Goal: Complete application form: Complete application form

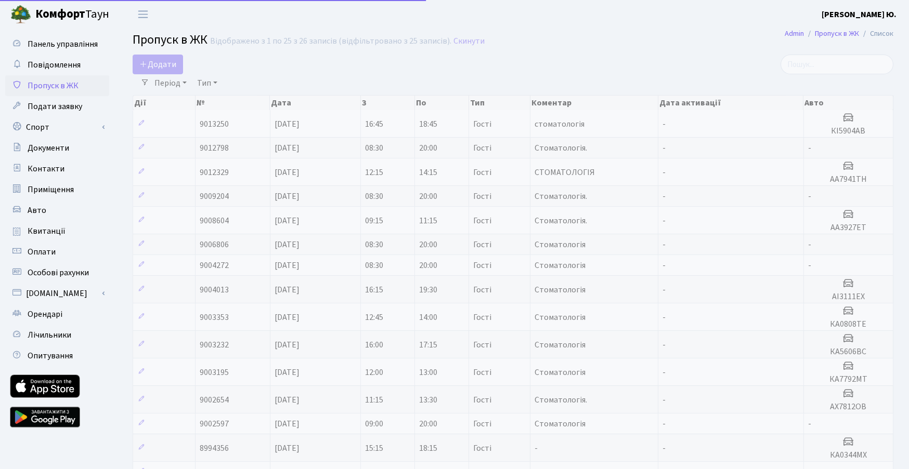
select select "25"
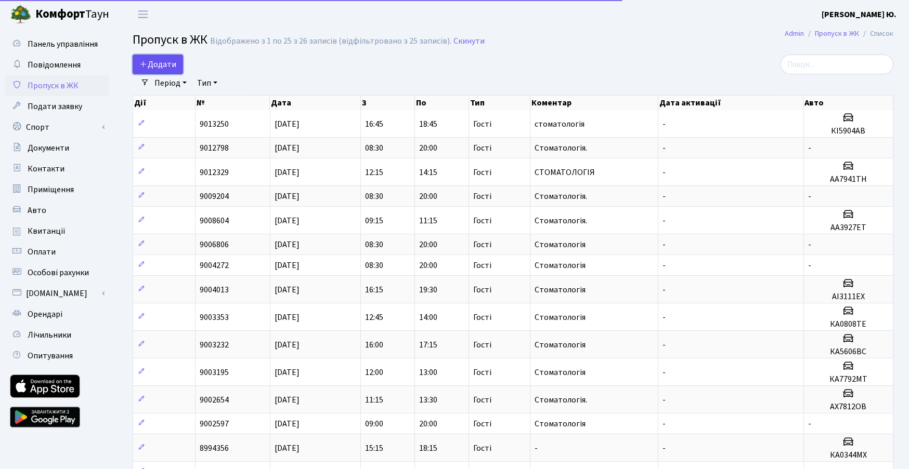
click at [171, 60] on span "Додати" at bounding box center [157, 64] width 37 height 11
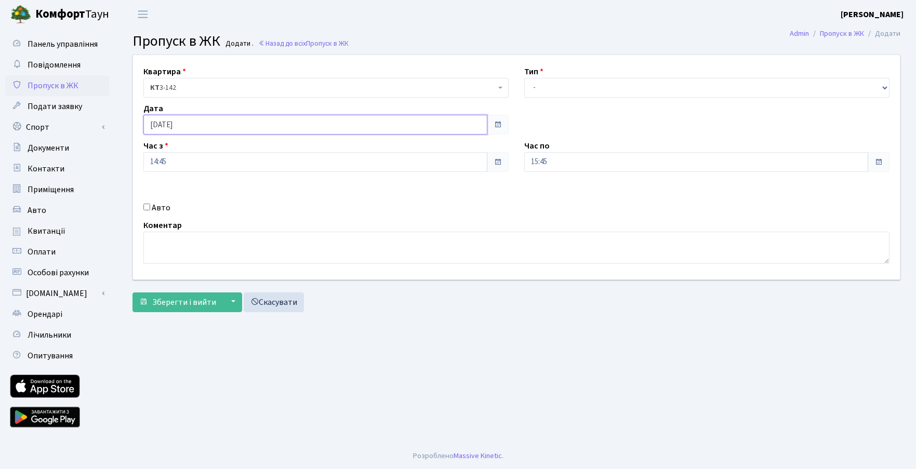
click at [302, 134] on input "[DATE]" at bounding box center [315, 125] width 344 height 20
click at [233, 240] on td "27" at bounding box center [232, 240] width 16 height 16
type input "27.09.2025"
click at [588, 93] on select "- Доставка Таксі Гості Сервіс" at bounding box center [707, 88] width 365 height 20
select select "3"
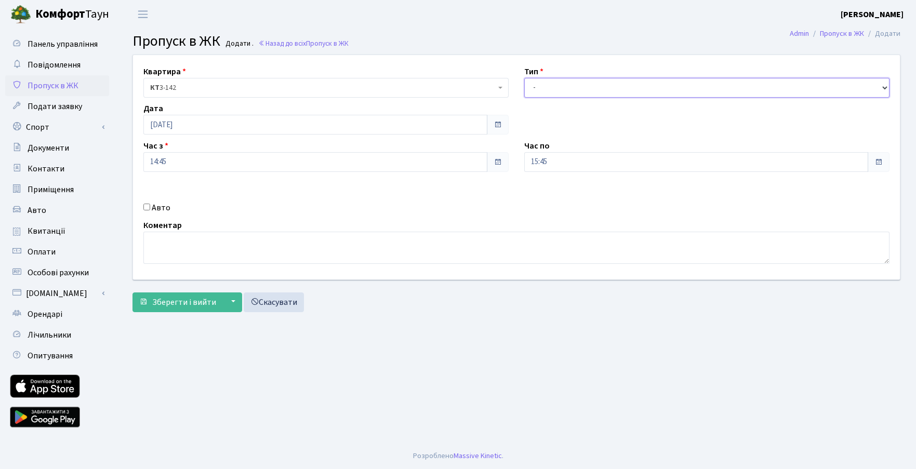
click at [525, 78] on select "- Доставка Таксі Гості Сервіс" at bounding box center [707, 88] width 365 height 20
drag, startPoint x: 190, startPoint y: 163, endPoint x: 132, endPoint y: 168, distance: 59.0
click at [132, 168] on div "Квартира <b>КТ</b>&nbsp;&nbsp;&nbsp;&nbsp;3-142 КТ 3-142 Тип - Доставка Таксі Г…" at bounding box center [516, 167] width 783 height 225
type input "08:30"
drag, startPoint x: 530, startPoint y: 164, endPoint x: 512, endPoint y: 168, distance: 19.2
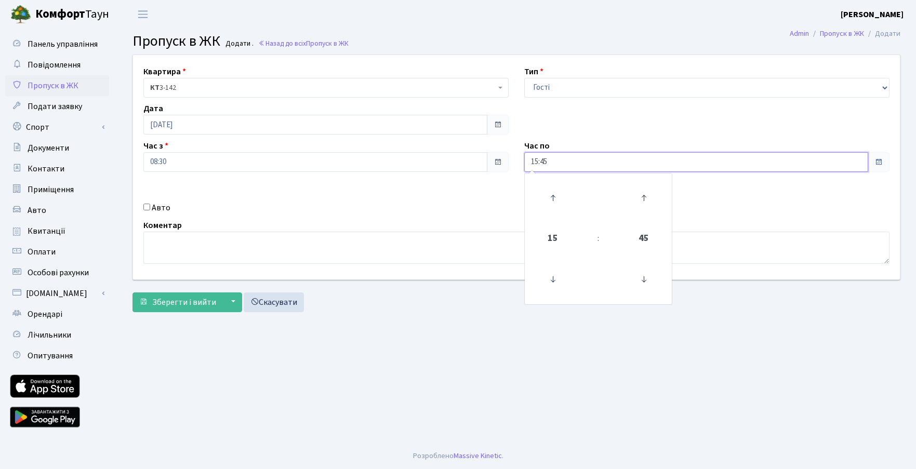
click at [512, 168] on div "Квартира <b>КТ</b>&nbsp;&nbsp;&nbsp;&nbsp;3-142 КТ 3-142 Тип - Доставка Таксі Г…" at bounding box center [516, 167] width 783 height 225
type input "18:00"
click at [359, 251] on textarea at bounding box center [516, 248] width 746 height 32
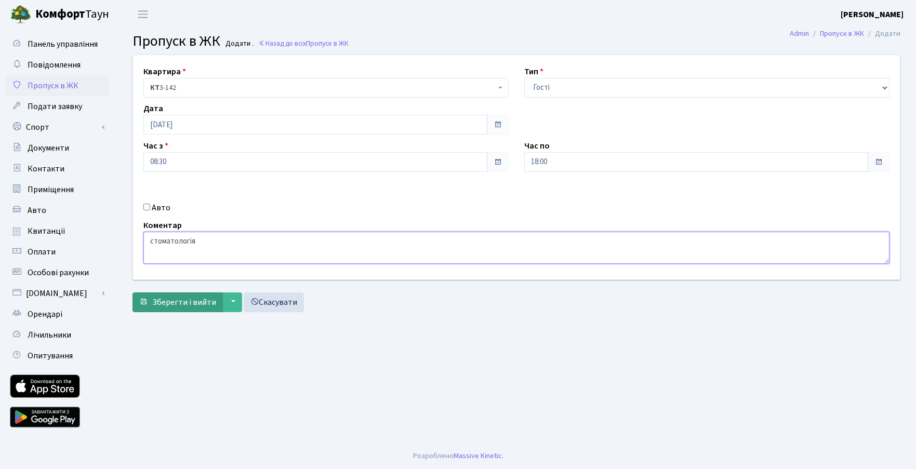
type textarea "стоматологія"
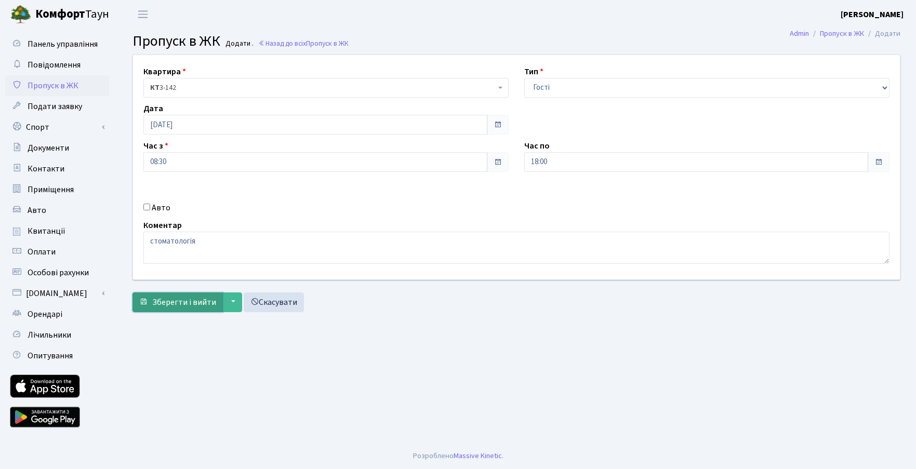
click at [190, 306] on span "Зберегти і вийти" at bounding box center [184, 302] width 64 height 11
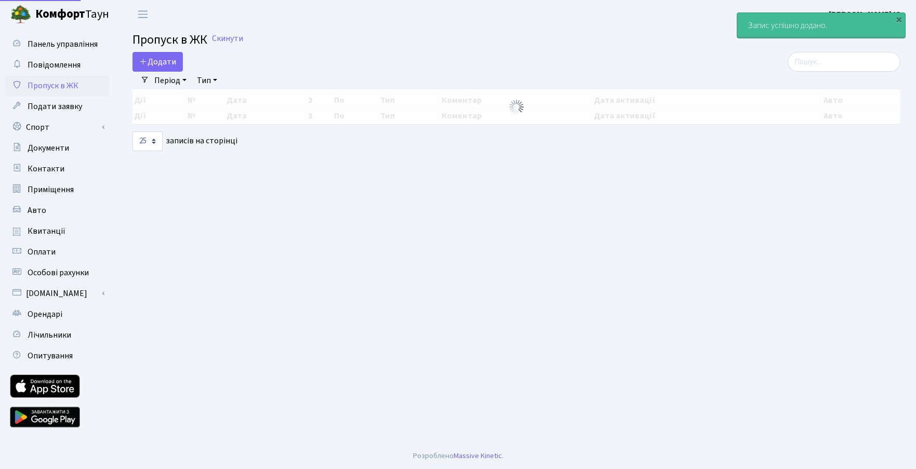
select select "25"
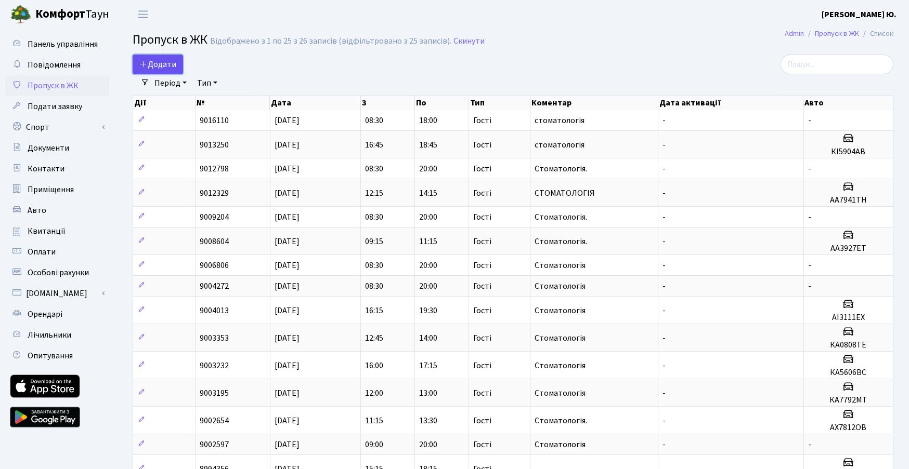
click at [156, 67] on span "Додати" at bounding box center [157, 64] width 37 height 11
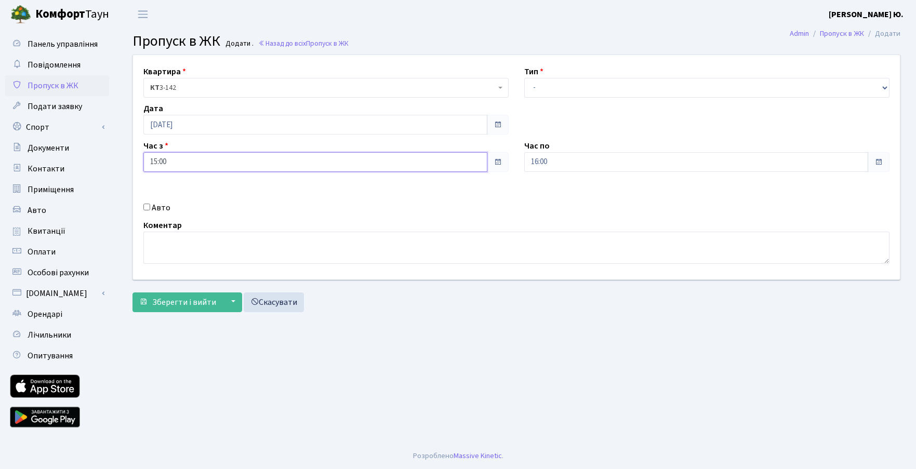
click at [280, 171] on input "15:00" at bounding box center [315, 162] width 344 height 20
click at [180, 278] on icon at bounding box center [172, 280] width 28 height 28
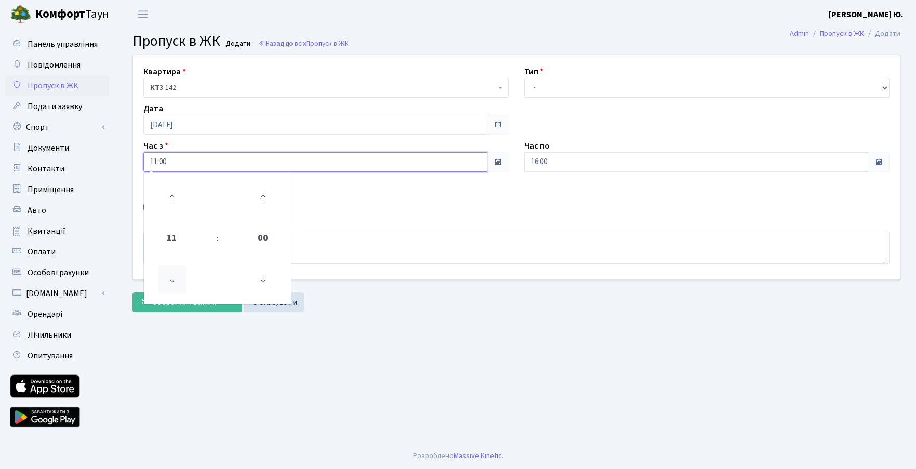
click at [180, 278] on icon at bounding box center [172, 280] width 28 height 28
type input "10:00"
click at [571, 167] on input "16:00" at bounding box center [697, 162] width 344 height 20
drag, startPoint x: 559, startPoint y: 86, endPoint x: 556, endPoint y: 95, distance: 8.9
click at [559, 86] on select "- Доставка Таксі Гості Сервіс" at bounding box center [707, 88] width 365 height 20
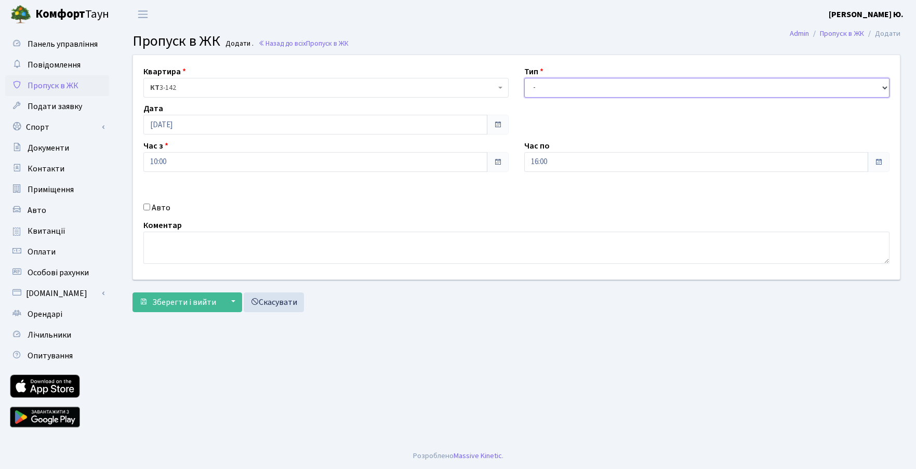
select select "3"
click at [525, 78] on select "- Доставка Таксі Гості Сервіс" at bounding box center [707, 88] width 365 height 20
click at [175, 123] on input "[DATE]" at bounding box center [315, 125] width 344 height 20
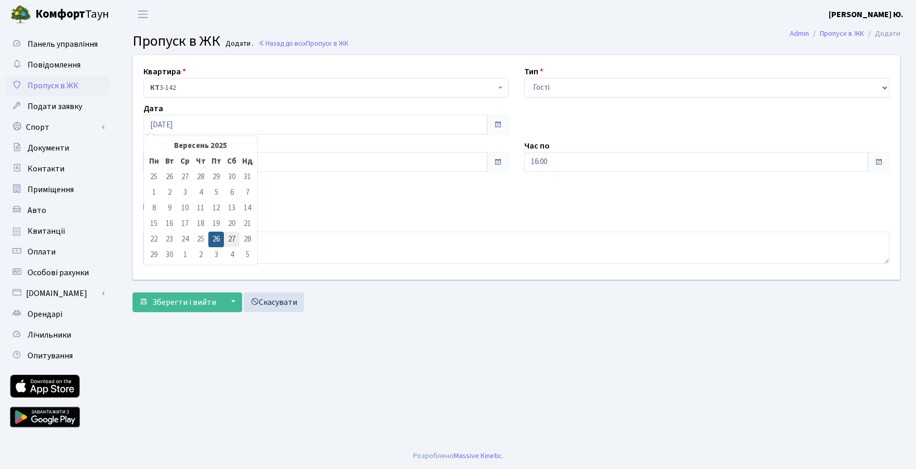
click at [234, 237] on td "27" at bounding box center [232, 240] width 16 height 16
type input "27.09.2025"
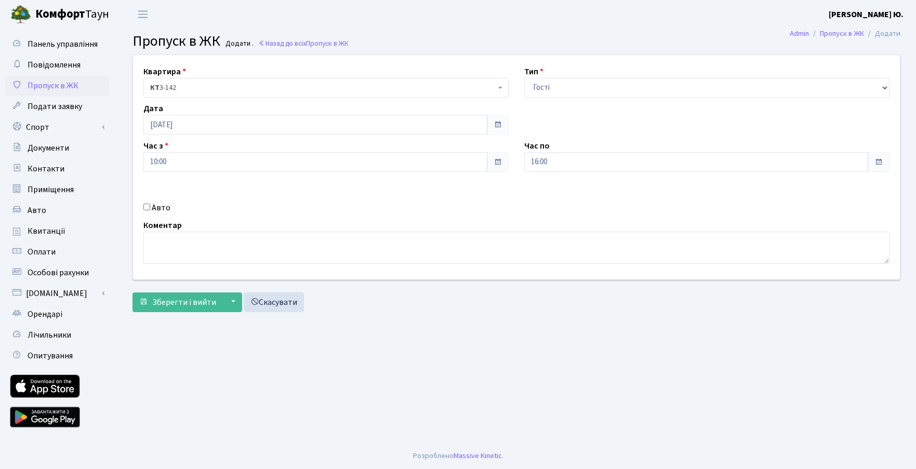
click at [162, 208] on label "Авто" at bounding box center [161, 208] width 19 height 12
click at [150, 208] on input "Авто" at bounding box center [146, 207] width 7 height 7
checkbox input "true"
click at [568, 199] on input "text" at bounding box center [707, 199] width 365 height 20
paste input "AI8888OA"
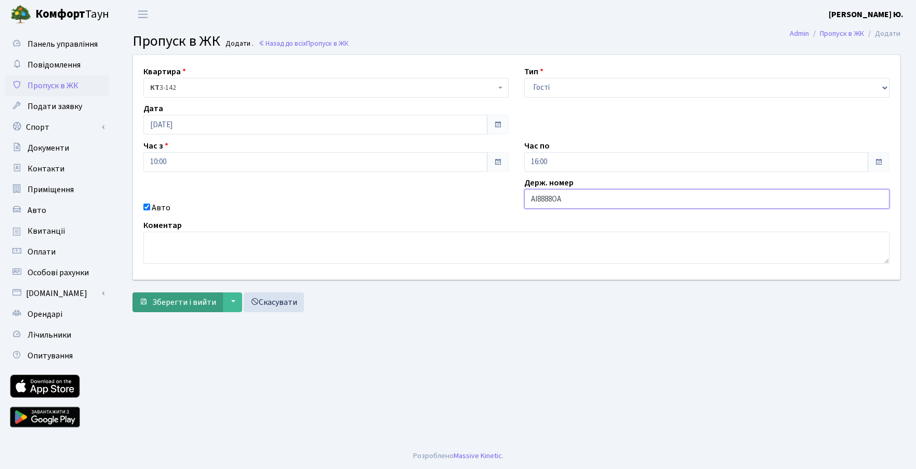
type input "AI8888OA"
click at [195, 299] on span "Зберегти і вийти" at bounding box center [184, 302] width 64 height 11
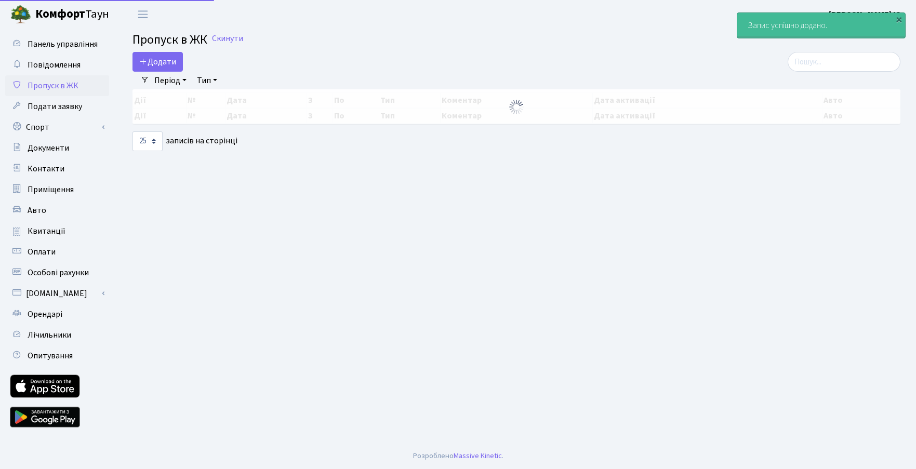
select select "25"
